Goal: Transaction & Acquisition: Subscribe to service/newsletter

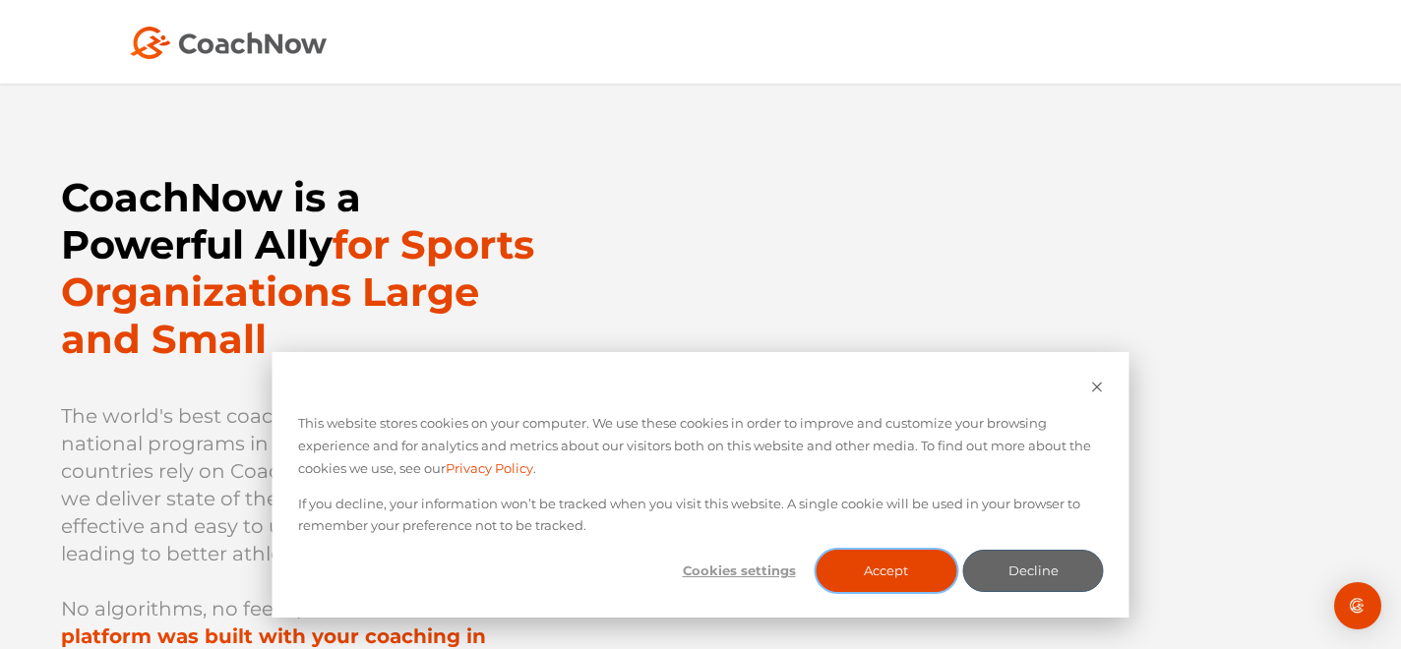
click at [915, 572] on button "Accept" at bounding box center [886, 571] width 141 height 42
